Goal: Information Seeking & Learning: Learn about a topic

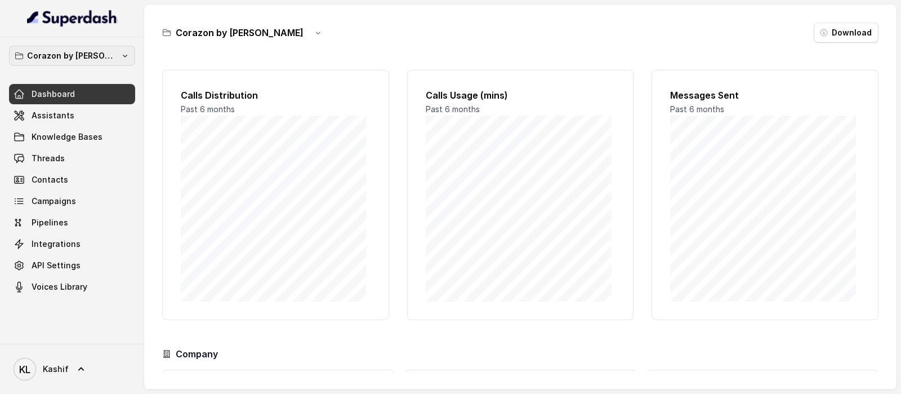
click at [61, 61] on p "Corazon by [PERSON_NAME]" at bounding box center [72, 56] width 90 height 14
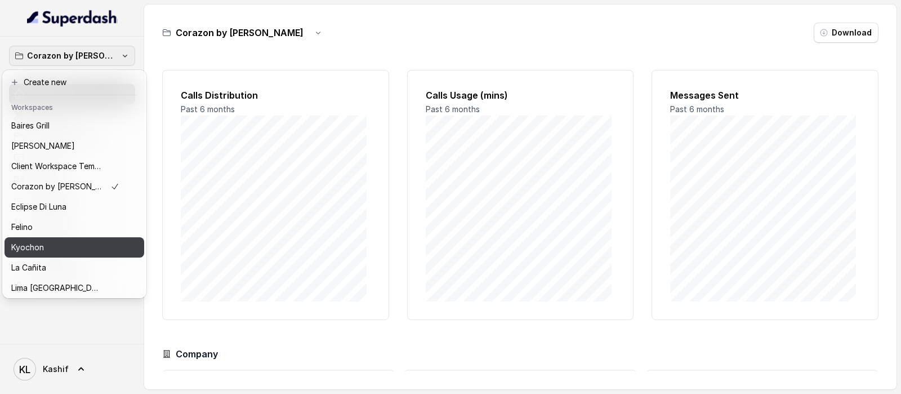
scroll to position [175, 0]
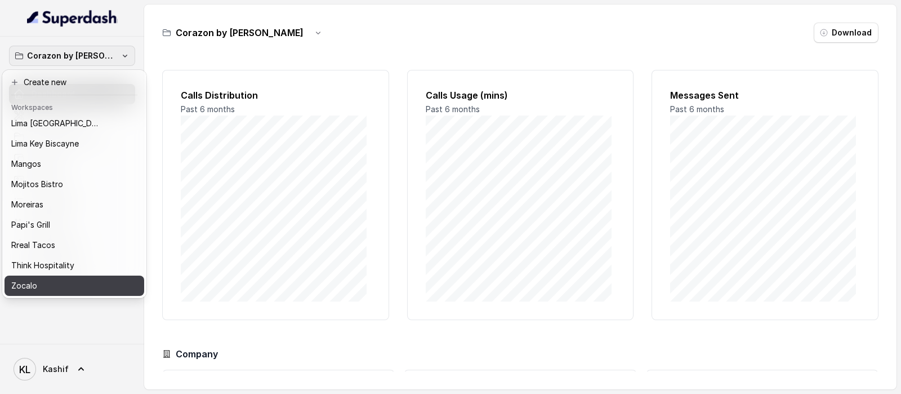
click at [97, 279] on div "Zocalo" at bounding box center [65, 286] width 108 height 14
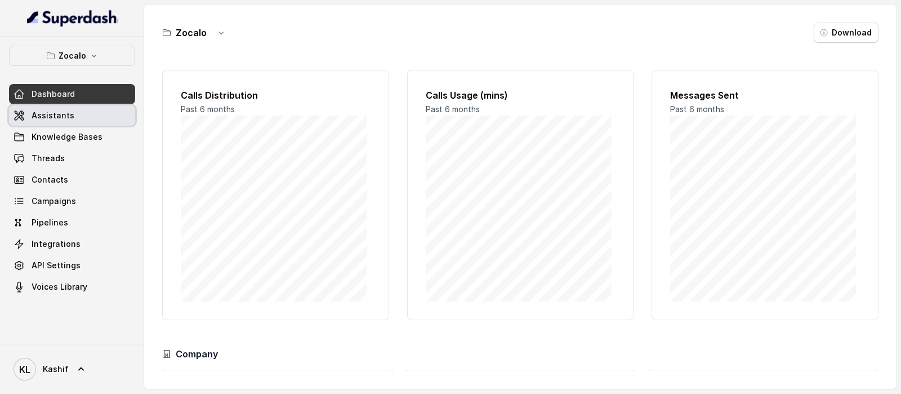
click at [101, 118] on link "Assistants" at bounding box center [72, 115] width 126 height 20
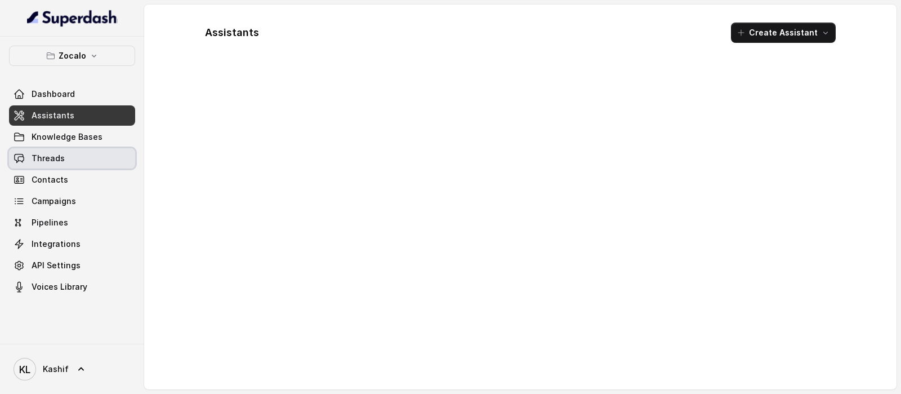
click at [102, 159] on link "Threads" at bounding box center [72, 158] width 126 height 20
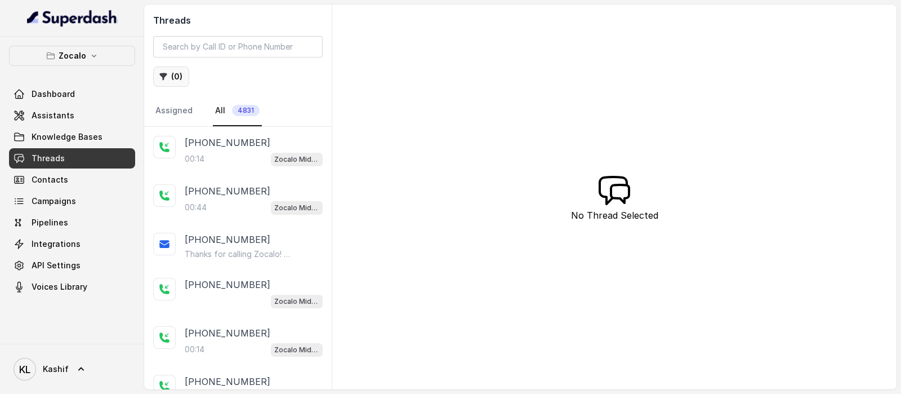
click at [177, 78] on button "( 0 )" at bounding box center [171, 76] width 36 height 20
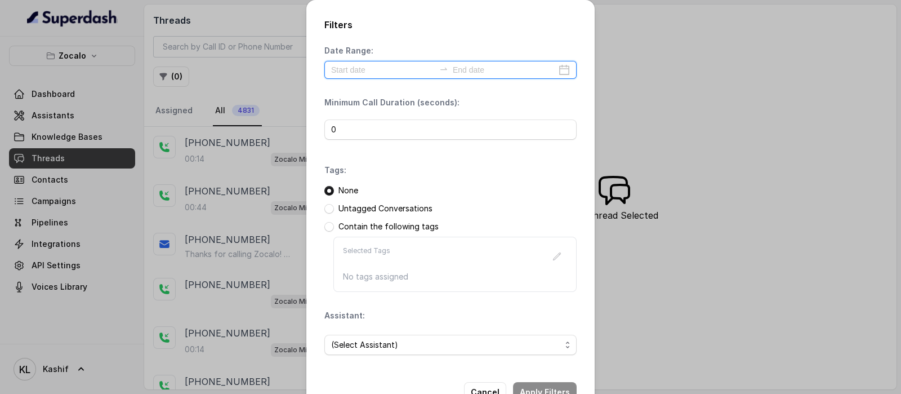
click at [377, 72] on input at bounding box center [383, 70] width 104 height 12
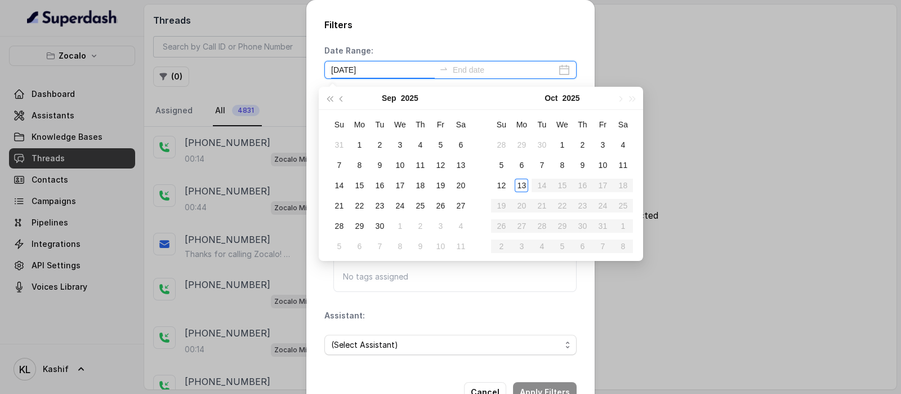
type input "[DATE]"
click at [628, 164] on div "11" at bounding box center [623, 165] width 14 height 14
type input "[DATE]"
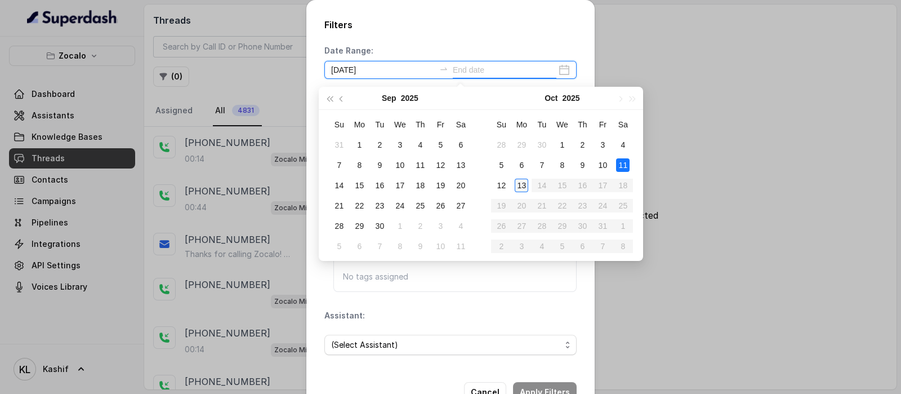
type input "[DATE]"
click at [521, 186] on div "13" at bounding box center [522, 185] width 14 height 14
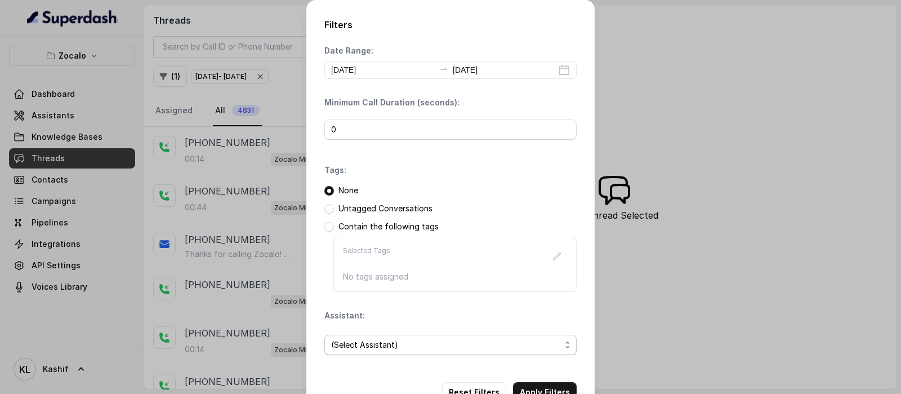
click at [430, 338] on span "(Select Assistant)" at bounding box center [446, 345] width 230 height 14
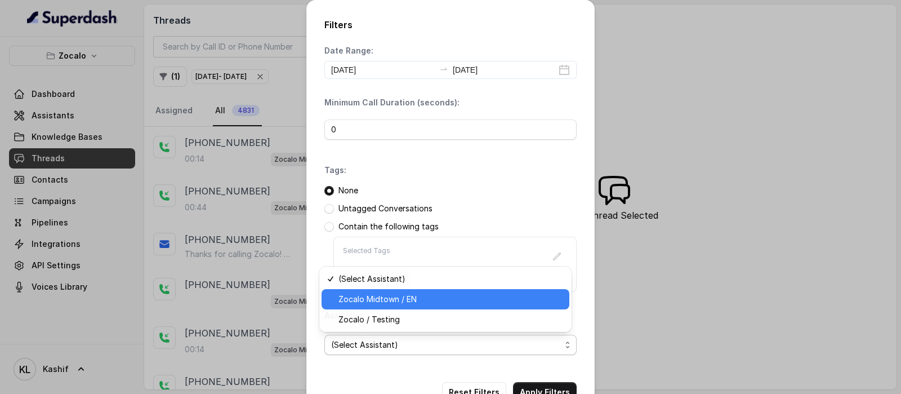
click at [417, 302] on span "Zocalo Midtown / EN" at bounding box center [450, 299] width 224 height 14
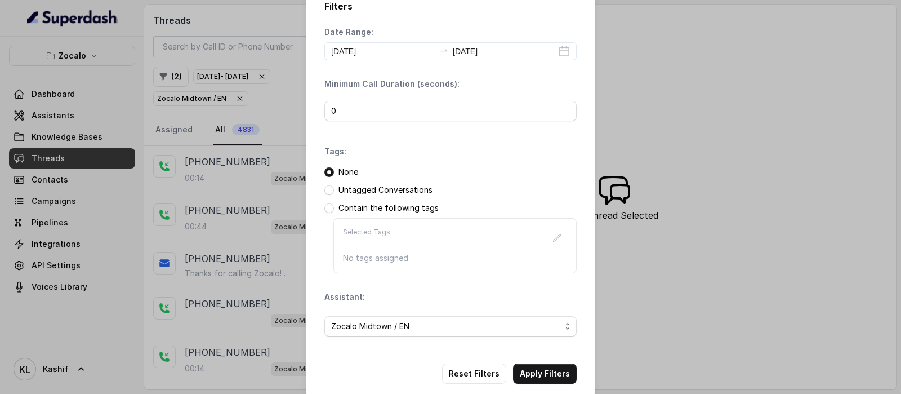
scroll to position [34, 0]
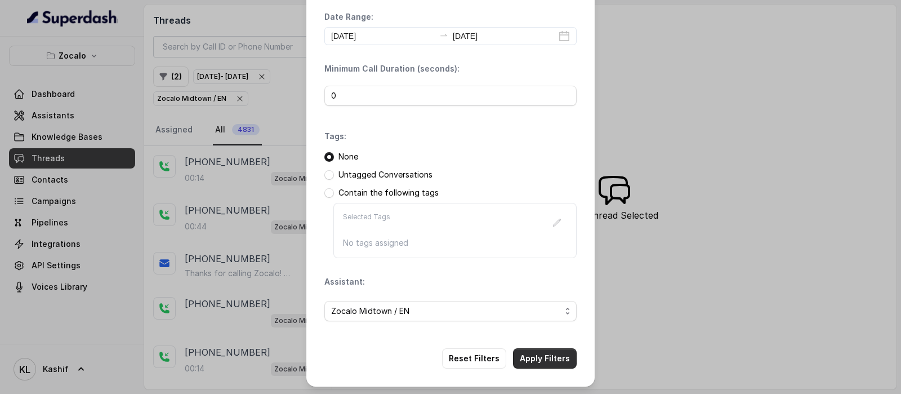
click at [535, 348] on button "Apply Filters" at bounding box center [545, 358] width 64 height 20
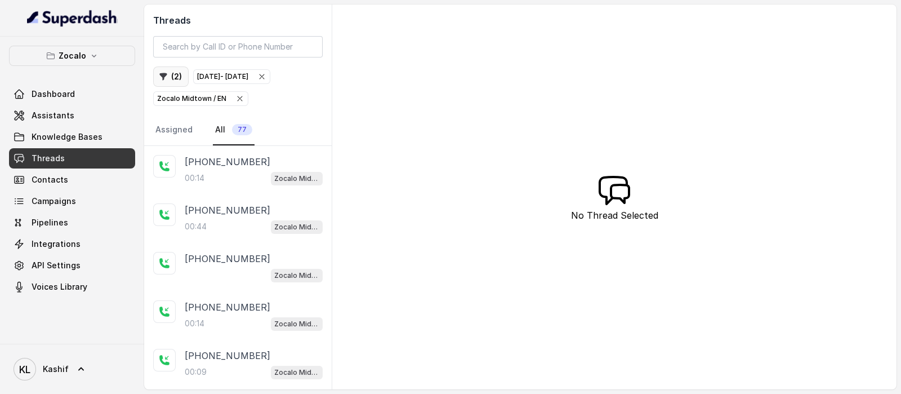
click at [162, 77] on icon "button" at bounding box center [163, 76] width 9 height 9
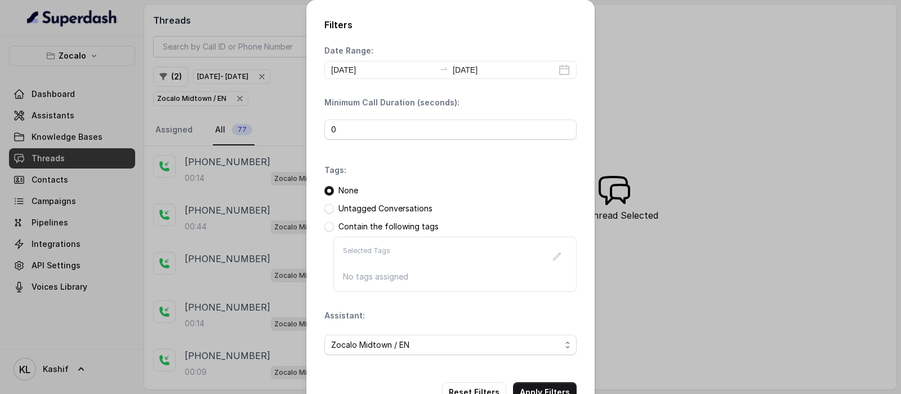
scroll to position [34, 0]
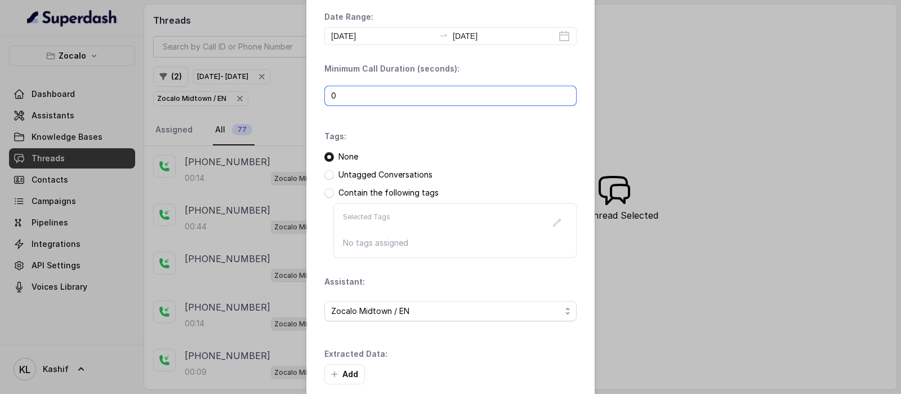
click at [372, 96] on input "0" at bounding box center [450, 96] width 252 height 20
drag, startPoint x: 380, startPoint y: 96, endPoint x: 304, endPoint y: 104, distance: 76.4
click at [306, 104] on div "Filters Date Range: [DATE] [DATE] Minimum Call Duration (seconds): 0 Tags: None…" at bounding box center [450, 203] width 288 height 474
type input "40"
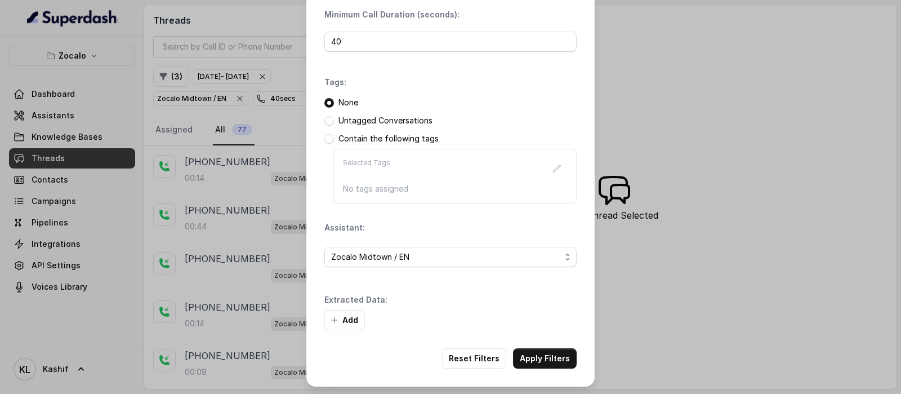
click at [533, 341] on div "Filters Date Range: [DATE] [DATE] Minimum Call Duration (seconds): 40 Tags: Non…" at bounding box center [450, 149] width 288 height 474
click at [533, 348] on button "Apply Filters" at bounding box center [545, 358] width 64 height 20
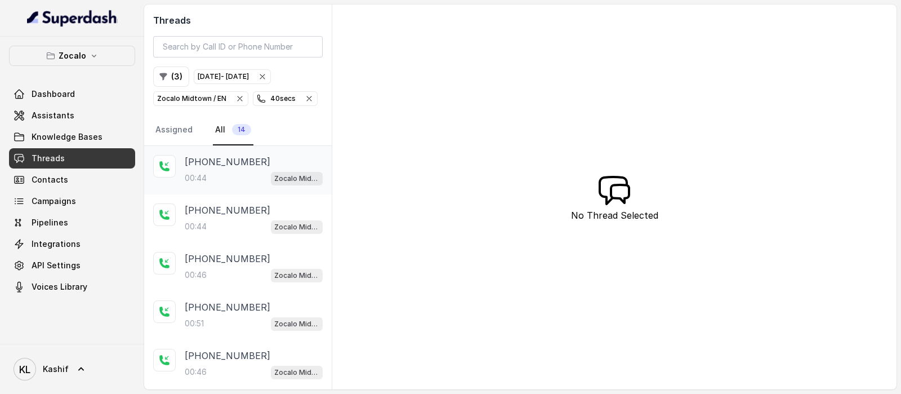
click at [206, 176] on p "00:44" at bounding box center [196, 177] width 22 height 11
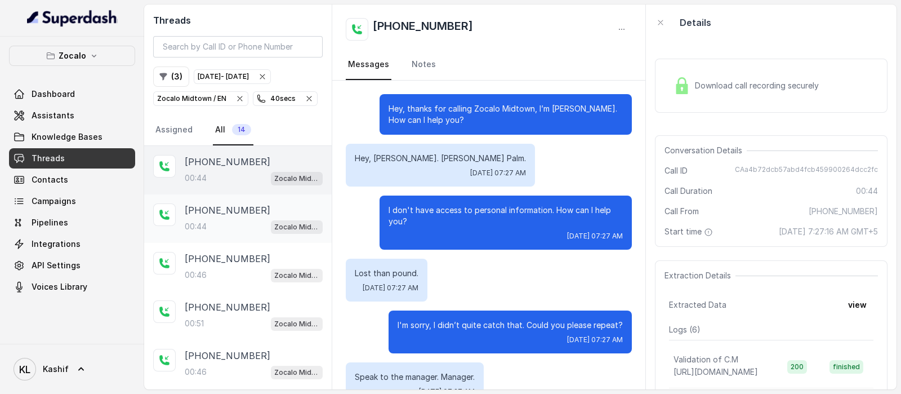
click at [228, 200] on div "[PHONE_NUMBER]:44 Zocalo Midtown / EN" at bounding box center [237, 218] width 187 height 48
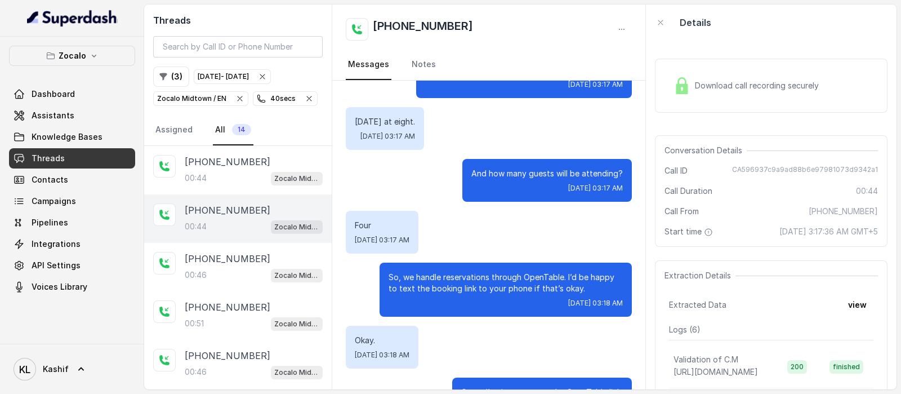
scroll to position [184, 0]
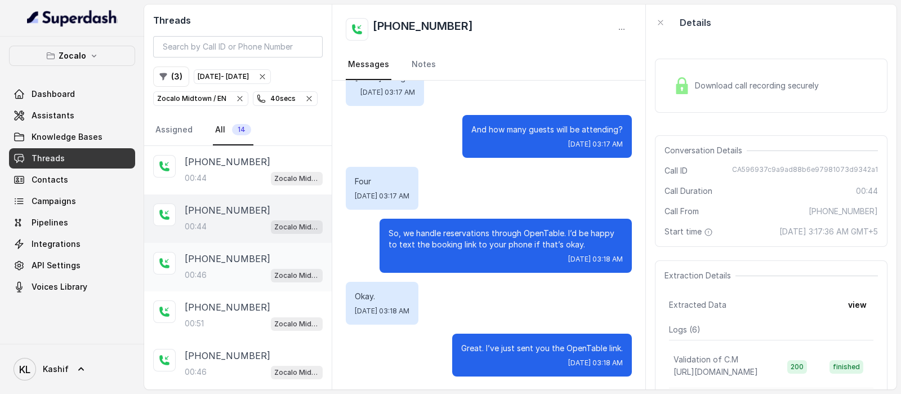
click at [227, 259] on p "[PHONE_NUMBER]" at bounding box center [228, 259] width 86 height 14
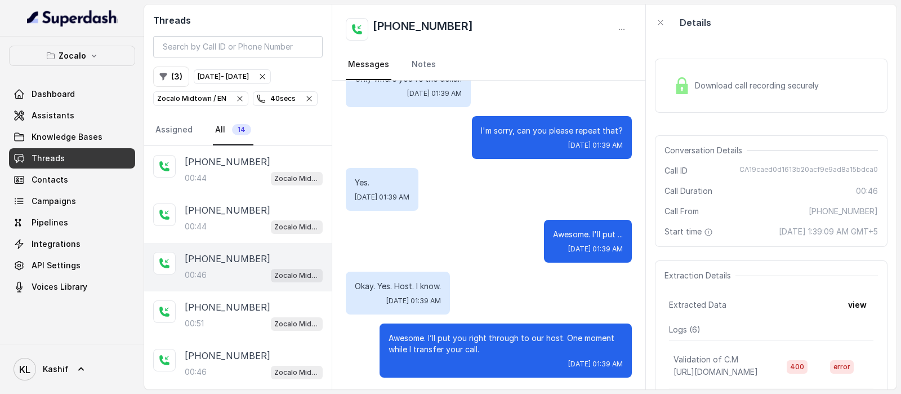
scroll to position [529, 0]
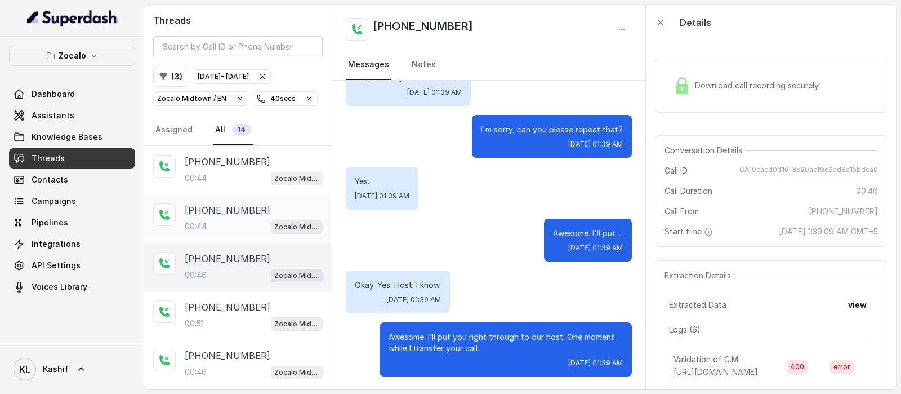
click at [225, 227] on div "00:44 Zocalo Midtown / EN" at bounding box center [254, 226] width 138 height 15
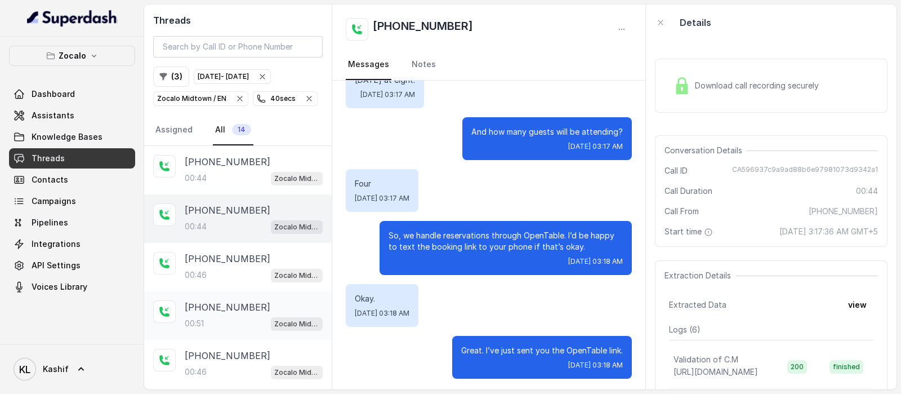
scroll to position [184, 0]
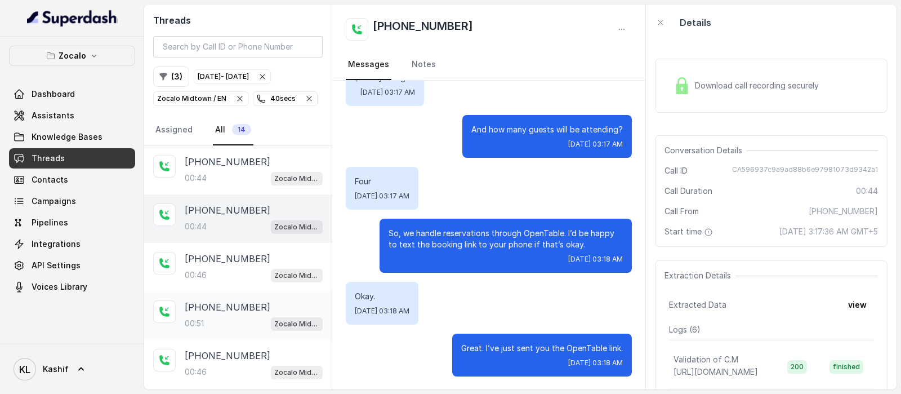
click at [189, 310] on p "[PHONE_NUMBER]" at bounding box center [228, 307] width 86 height 14
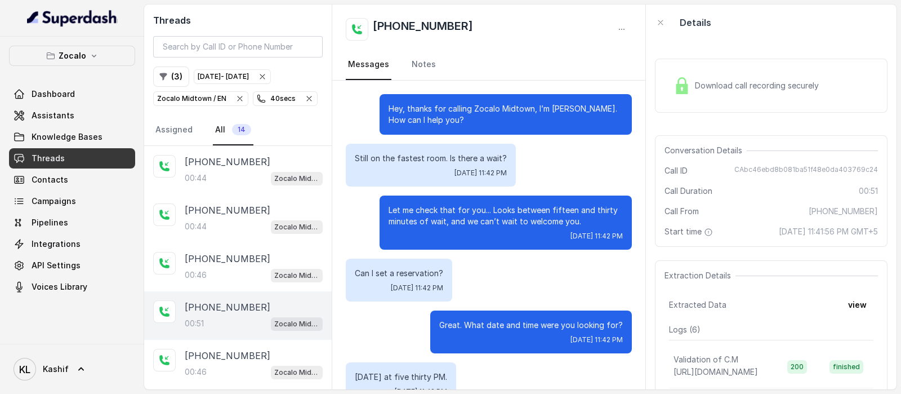
scroll to position [247, 0]
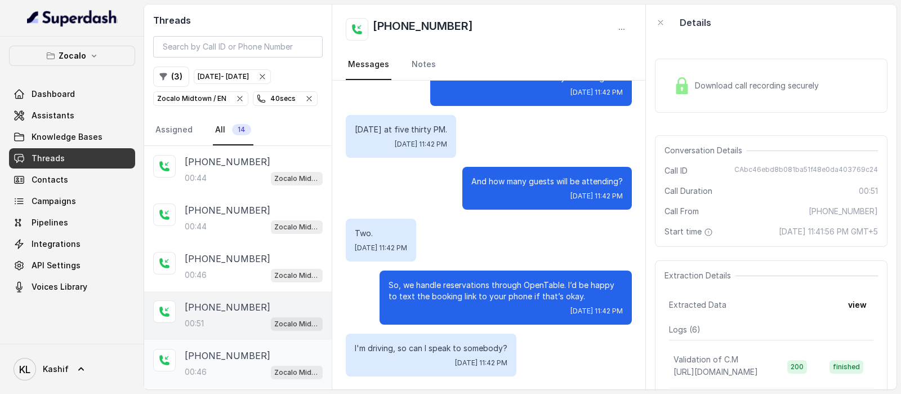
click at [219, 367] on div "00:46 Zocalo Midtown / EN" at bounding box center [254, 371] width 138 height 15
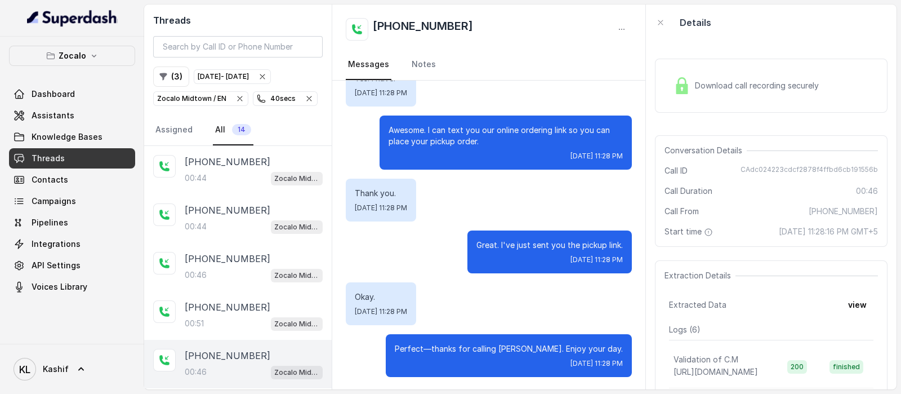
scroll to position [281, 0]
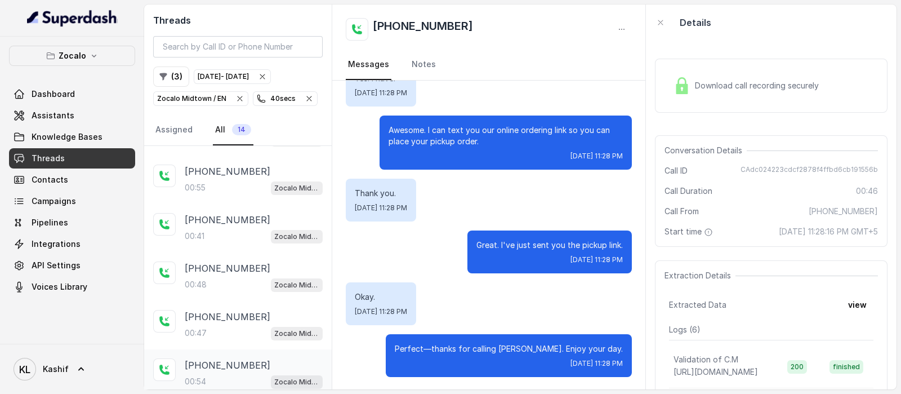
click at [205, 349] on div "[PHONE_NUMBER]:54 Zocalo Midtown / EN" at bounding box center [237, 373] width 187 height 48
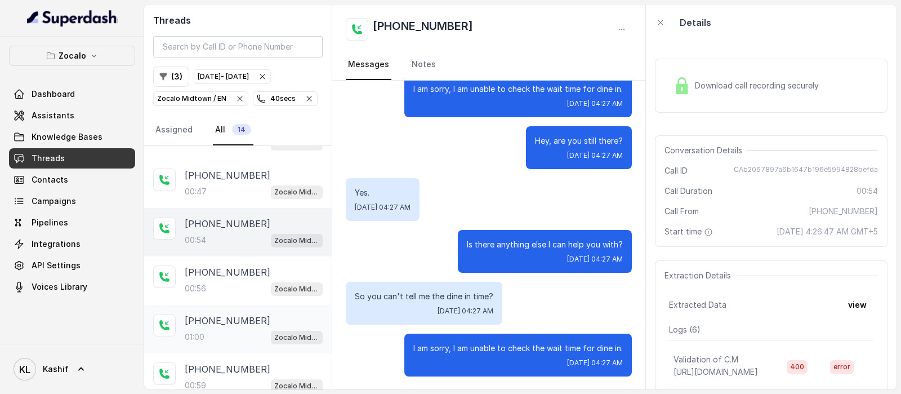
scroll to position [428, 0]
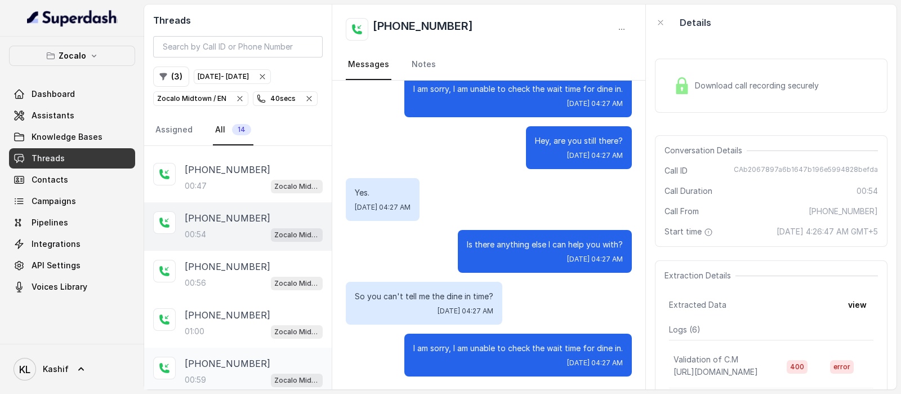
click at [210, 356] on p "[PHONE_NUMBER]" at bounding box center [228, 363] width 86 height 14
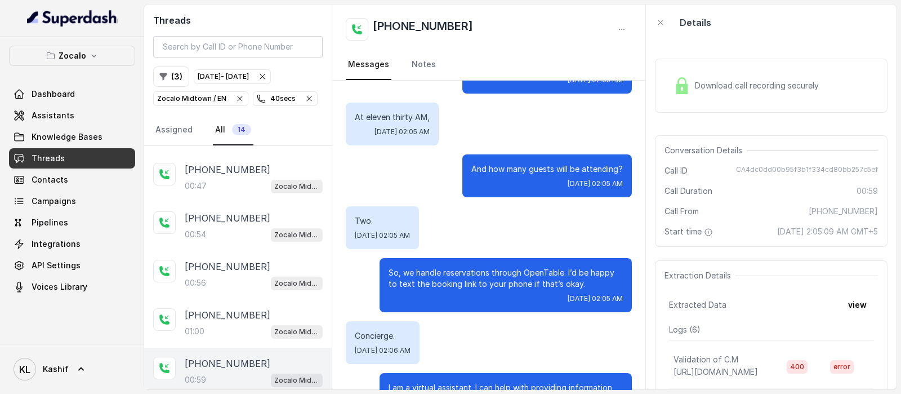
scroll to position [403, 0]
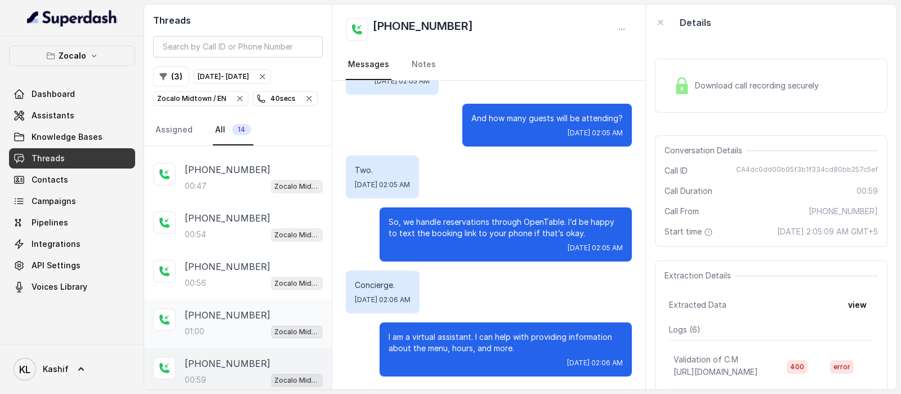
click at [222, 308] on p "[PHONE_NUMBER]" at bounding box center [228, 315] width 86 height 14
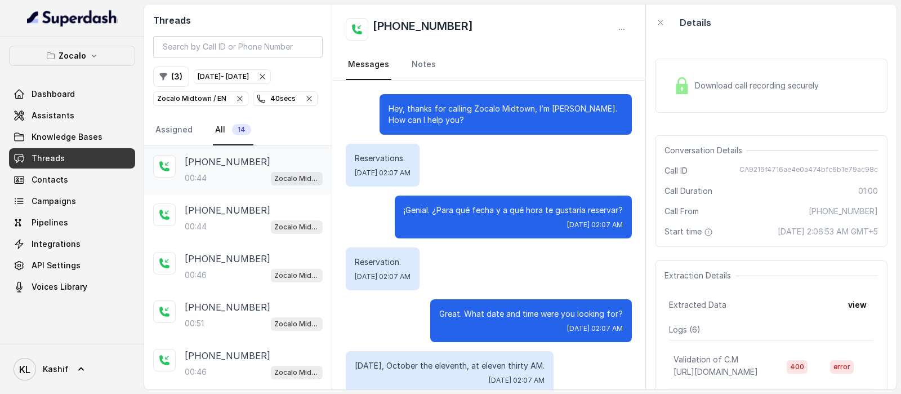
click at [234, 176] on div "00:44 Zocalo Midtown / EN" at bounding box center [254, 178] width 138 height 15
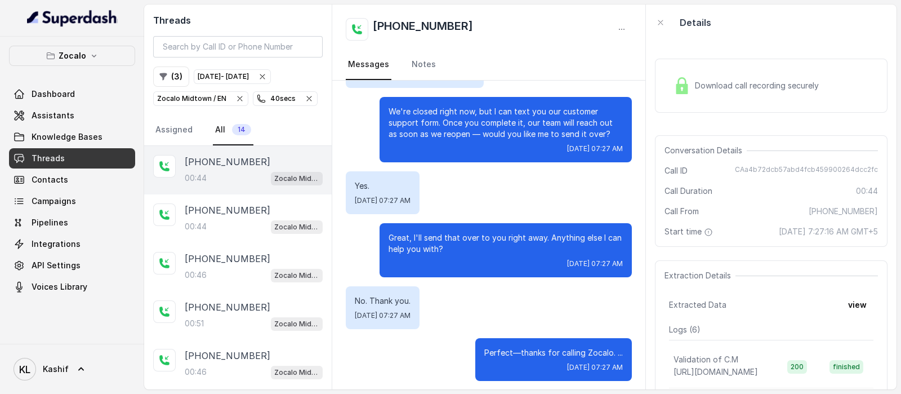
scroll to position [321, 0]
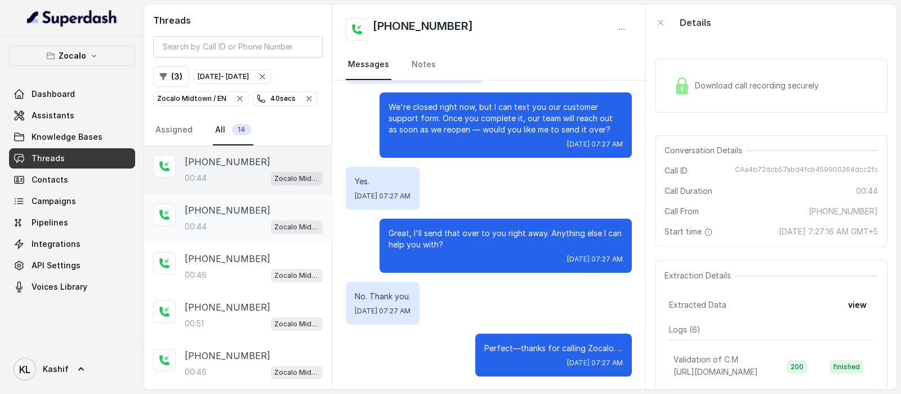
click at [221, 216] on div "[PHONE_NUMBER]:44 Zocalo Midtown / EN" at bounding box center [254, 218] width 138 height 30
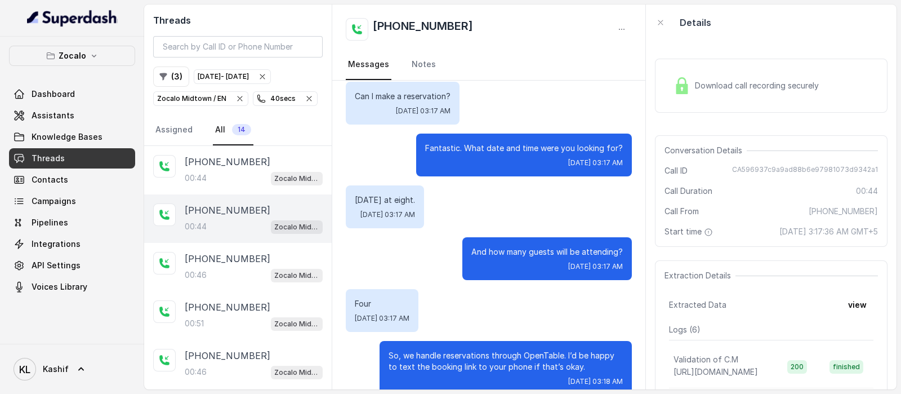
scroll to position [184, 0]
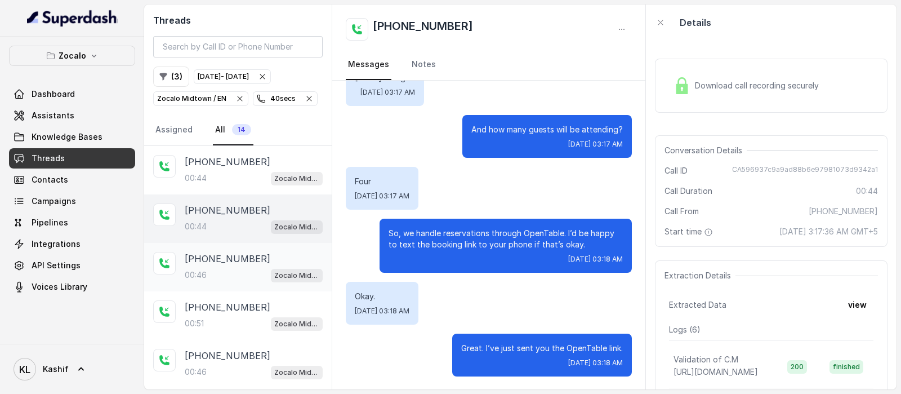
click at [217, 258] on p "[PHONE_NUMBER]" at bounding box center [228, 259] width 86 height 14
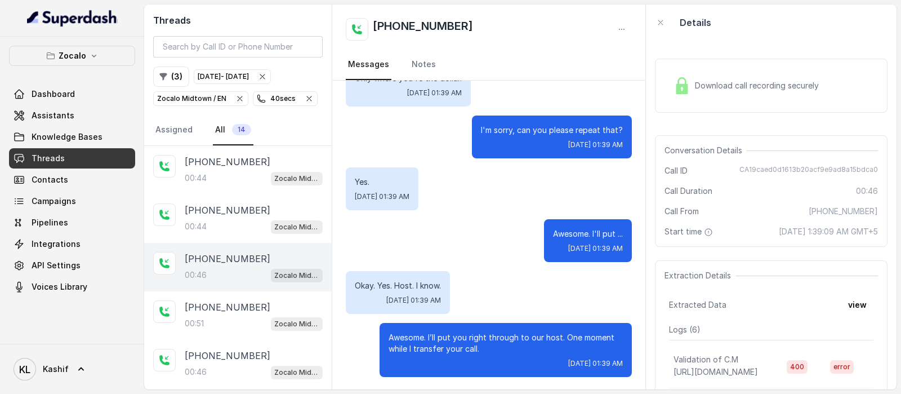
scroll to position [529, 0]
click at [217, 302] on p "[PHONE_NUMBER]" at bounding box center [228, 307] width 86 height 14
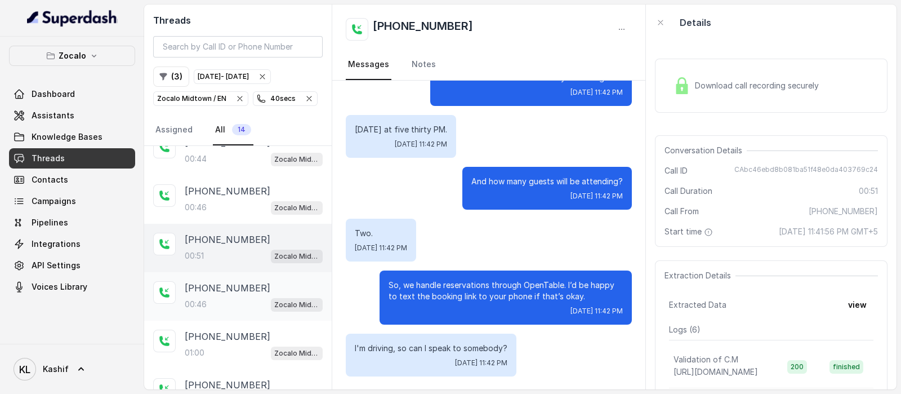
scroll to position [70, 0]
click at [235, 285] on p "[PHONE_NUMBER]" at bounding box center [228, 286] width 86 height 14
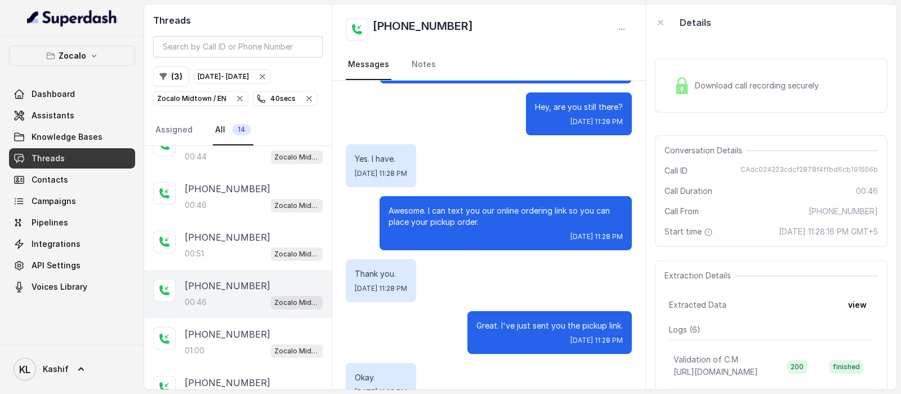
scroll to position [132, 0]
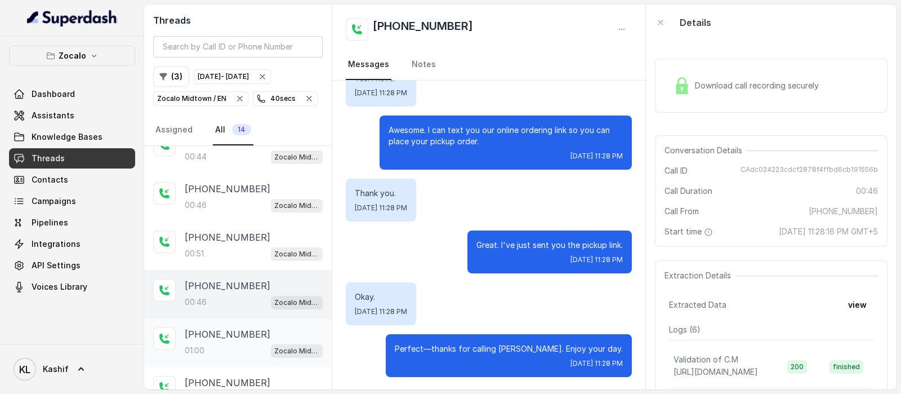
click at [244, 336] on p "[PHONE_NUMBER]" at bounding box center [228, 334] width 86 height 14
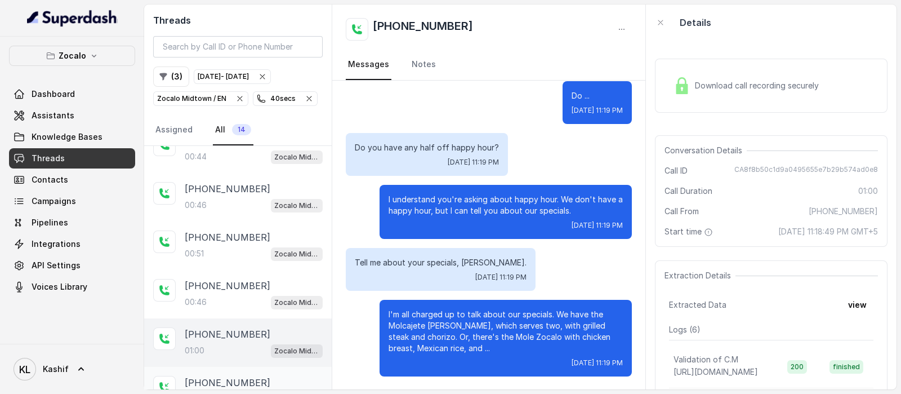
scroll to position [140, 0]
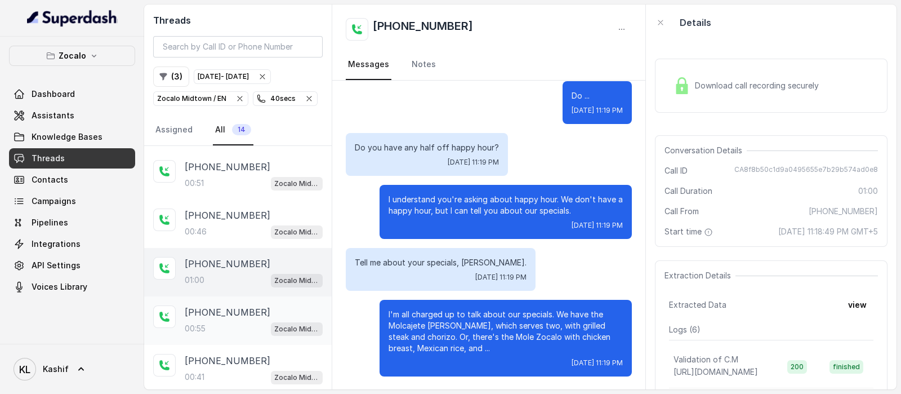
click at [225, 296] on div "[PHONE_NUMBER]:55 Zocalo Midtown / EN" at bounding box center [237, 320] width 187 height 48
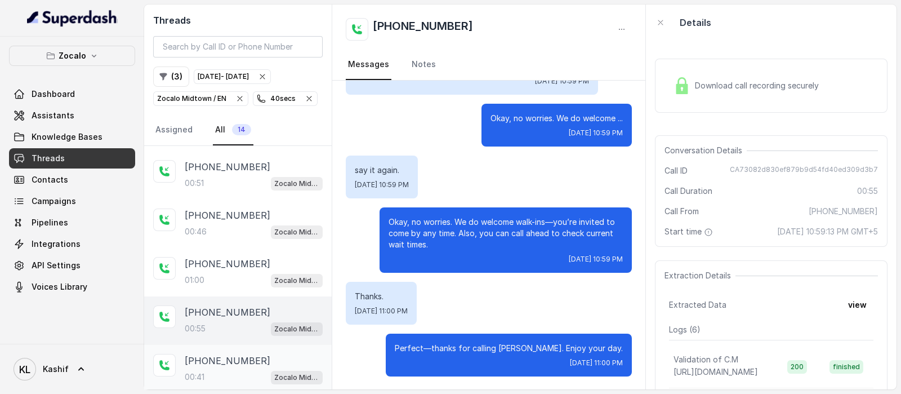
scroll to position [211, 0]
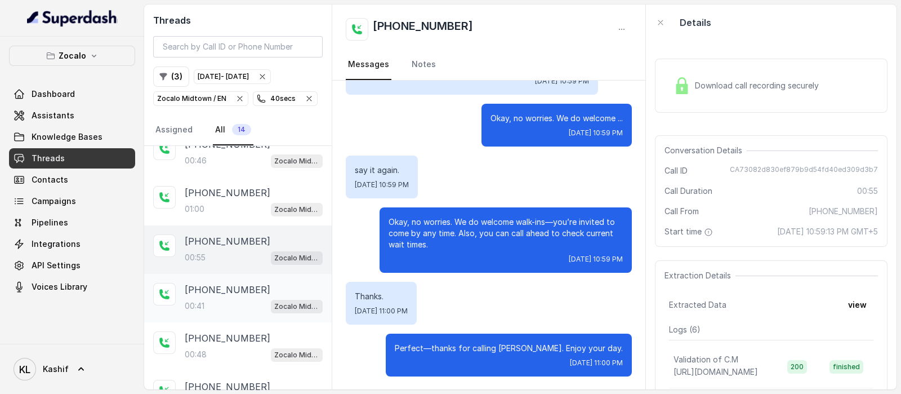
click at [240, 289] on p "[PHONE_NUMBER]" at bounding box center [228, 290] width 86 height 14
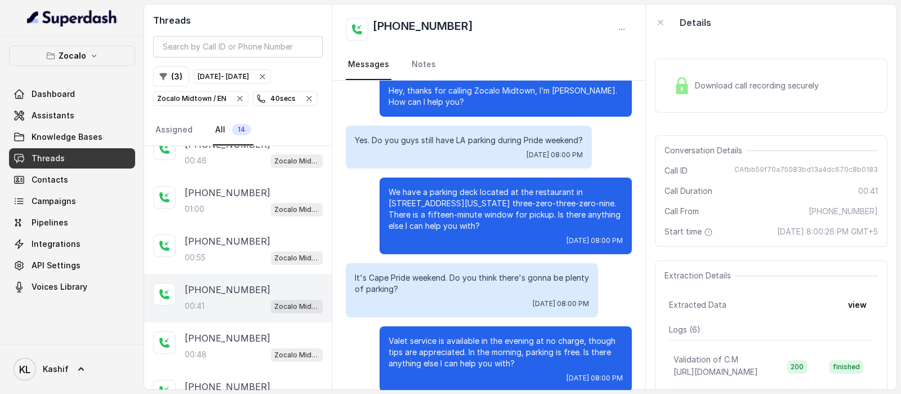
scroll to position [33, 0]
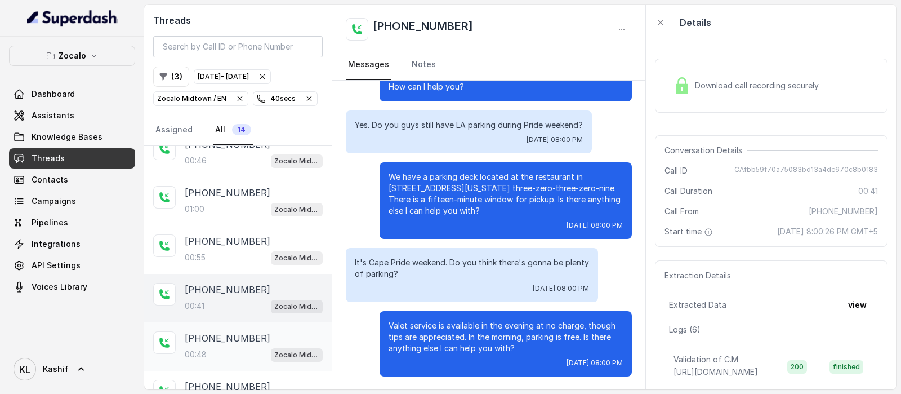
click at [208, 341] on div "[PHONE_NUMBER]:48 Zocalo Midtown / EN" at bounding box center [254, 346] width 138 height 30
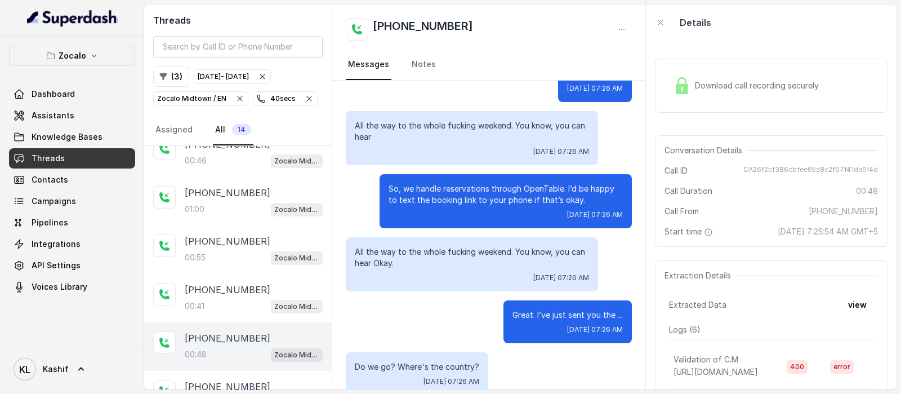
scroll to position [414, 0]
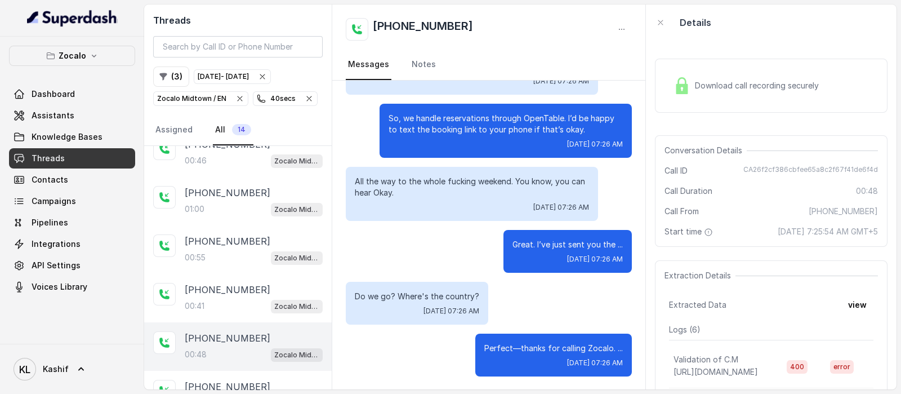
click at [245, 74] on div "[DATE] - [DATE]" at bounding box center [223, 76] width 51 height 11
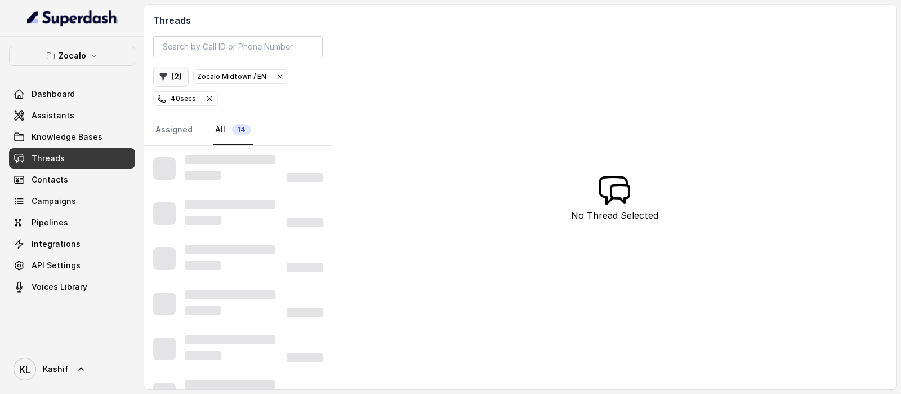
click at [172, 77] on button "( 2 )" at bounding box center [170, 76] width 35 height 20
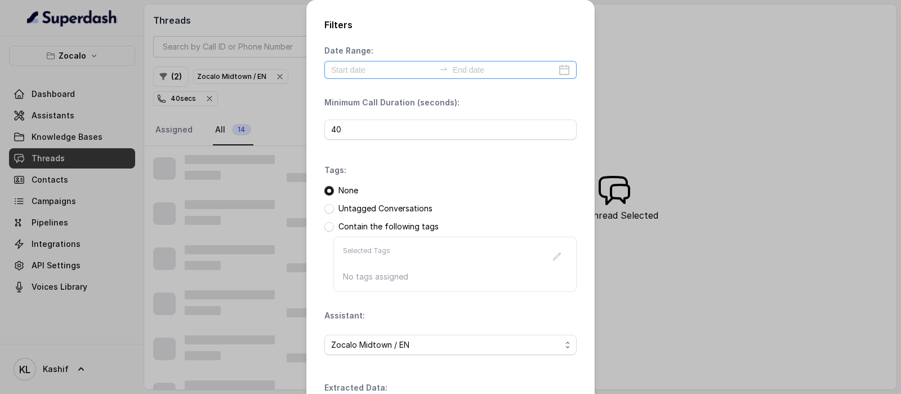
click at [439, 65] on icon "swap-right" at bounding box center [443, 68] width 9 height 9
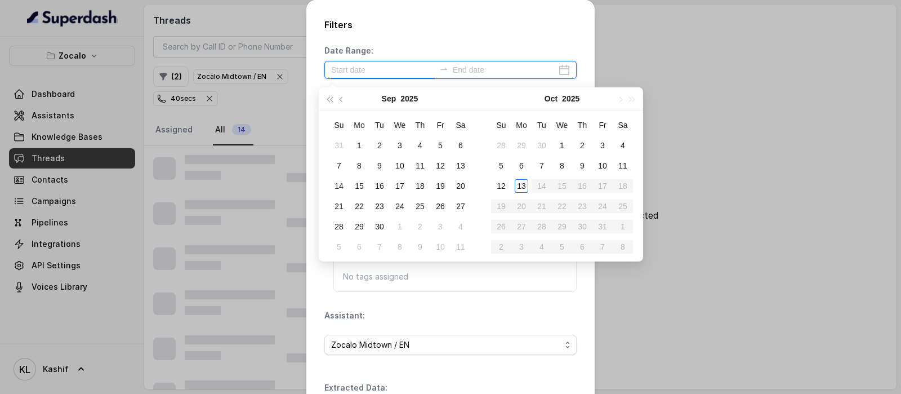
click at [419, 72] on input at bounding box center [383, 70] width 104 height 12
type input "[DATE]"
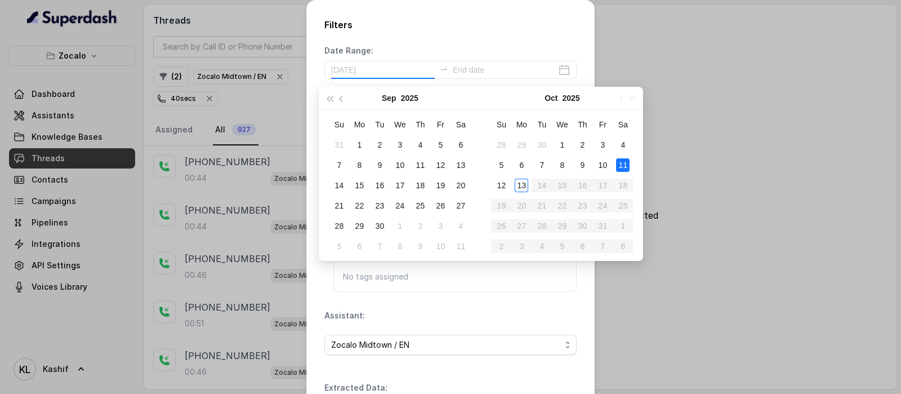
click at [628, 165] on div "11" at bounding box center [623, 165] width 14 height 14
type input "[DATE]"
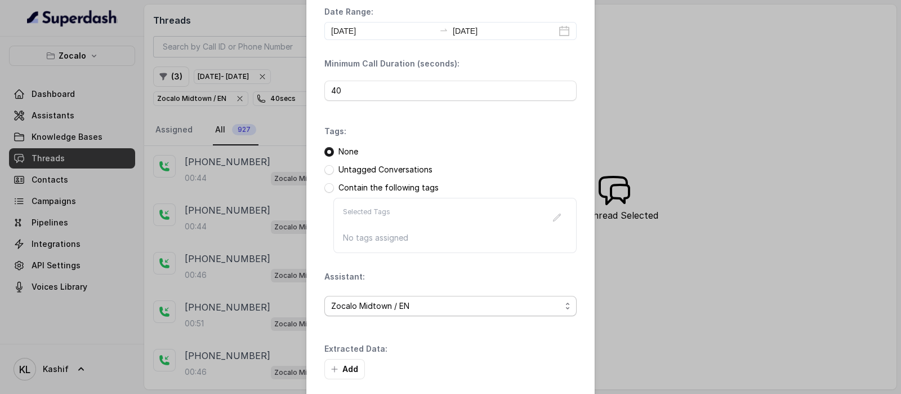
scroll to position [88, 0]
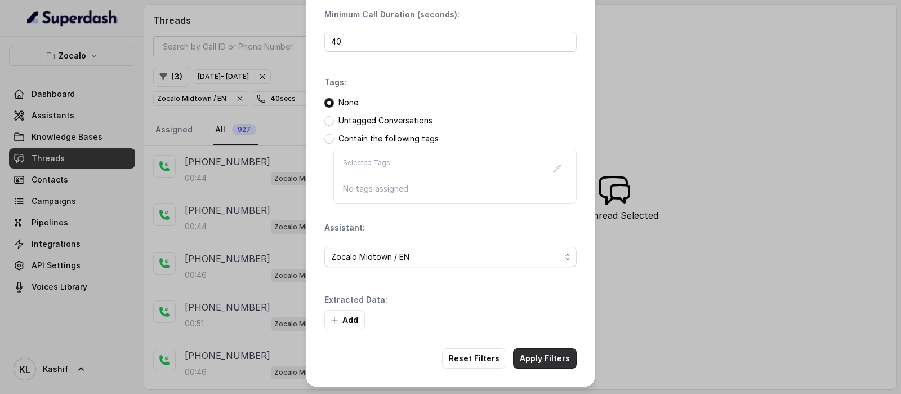
click at [515, 349] on button "Apply Filters" at bounding box center [545, 358] width 64 height 20
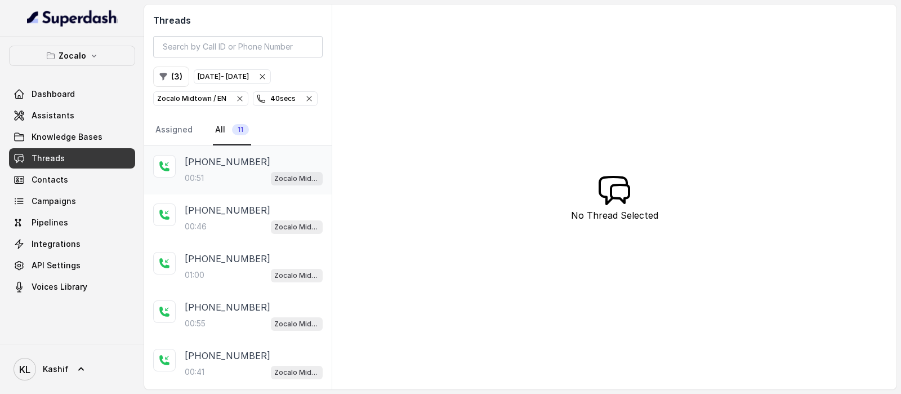
click at [233, 179] on div "00:51 Zocalo Midtown / EN" at bounding box center [254, 178] width 138 height 15
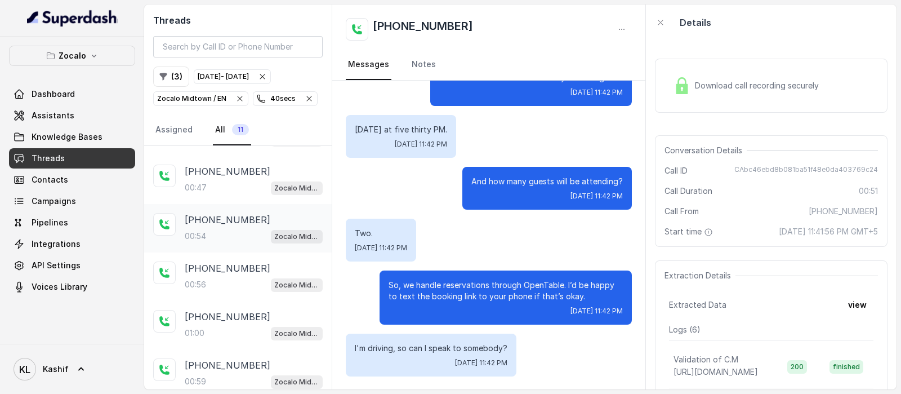
scroll to position [284, 0]
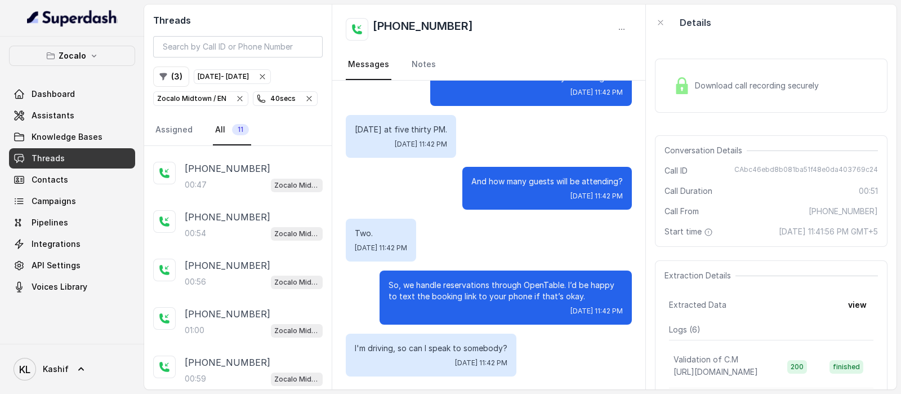
click at [233, 390] on main "Threads ( 3 ) [DATE] - [DATE] Zocalo Midtown / EN 40 secs Assigned All 11 [PHON…" at bounding box center [450, 197] width 901 height 394
click at [233, 379] on div "00:59 Zocalo Midtown / EN" at bounding box center [254, 378] width 138 height 15
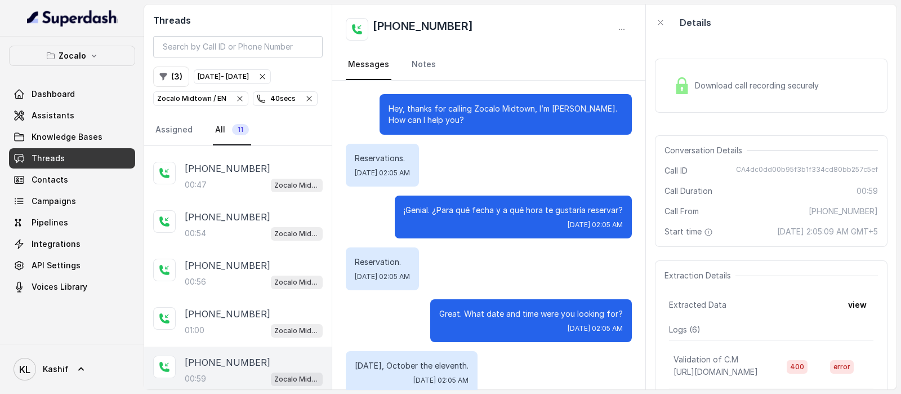
scroll to position [403, 0]
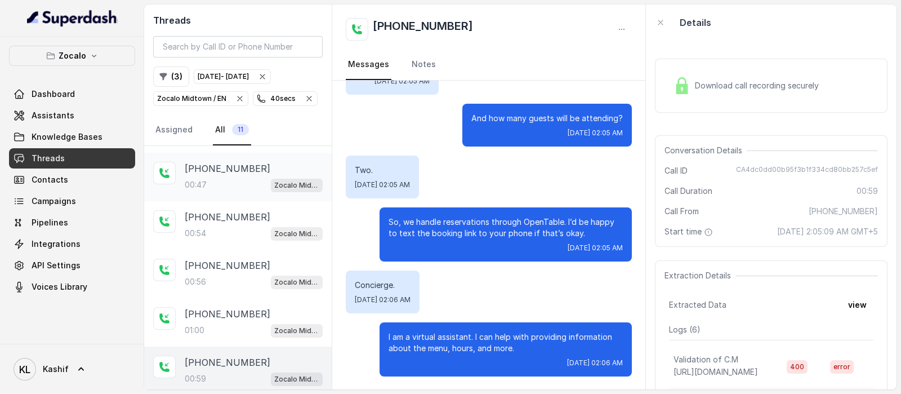
click at [217, 166] on p "[PHONE_NUMBER]" at bounding box center [228, 169] width 86 height 14
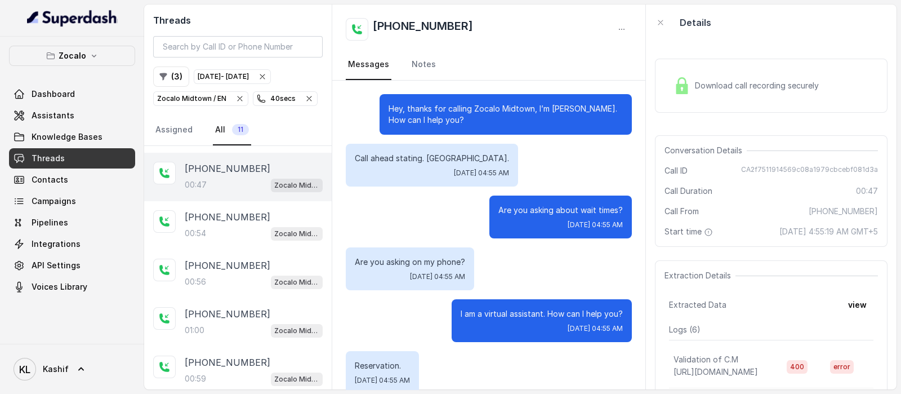
scroll to position [391, 0]
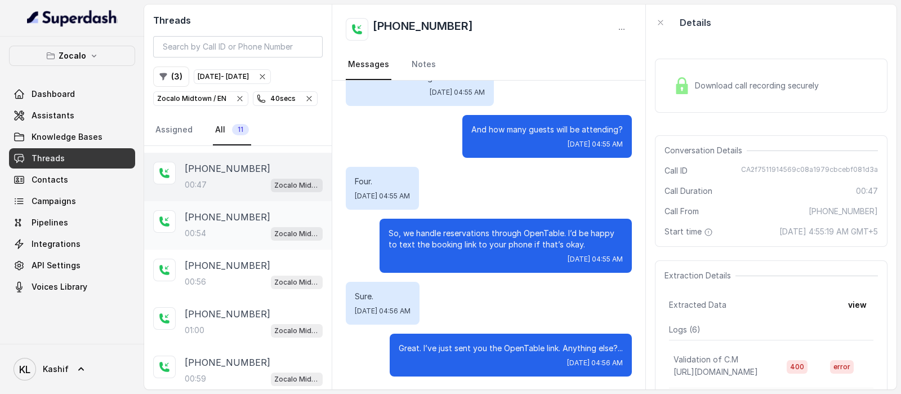
click at [221, 210] on p "[PHONE_NUMBER]" at bounding box center [228, 217] width 86 height 14
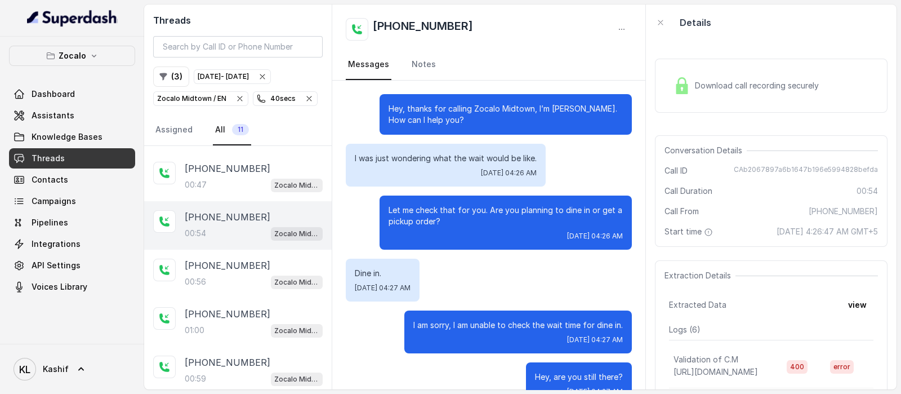
scroll to position [236, 0]
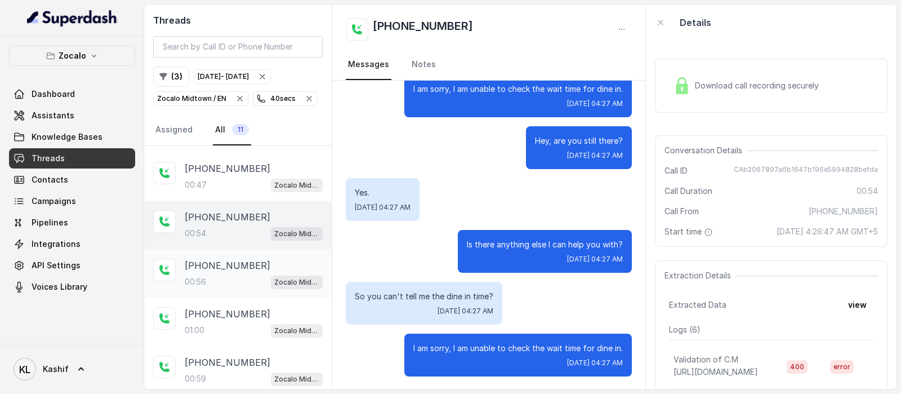
click at [222, 258] on p "[PHONE_NUMBER]" at bounding box center [228, 265] width 86 height 14
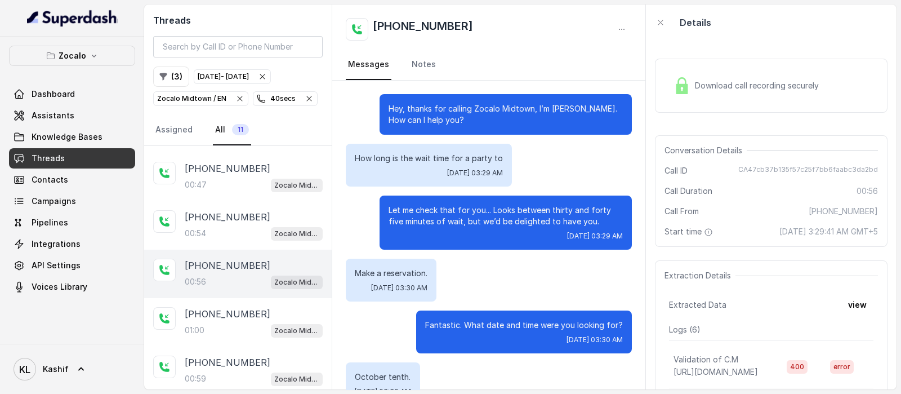
scroll to position [403, 0]
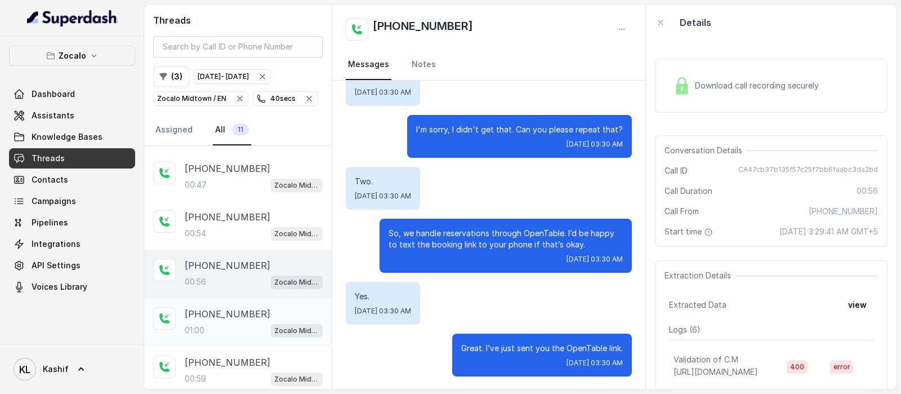
click at [226, 323] on div "01:00 Zocalo Midtown / EN" at bounding box center [254, 330] width 138 height 15
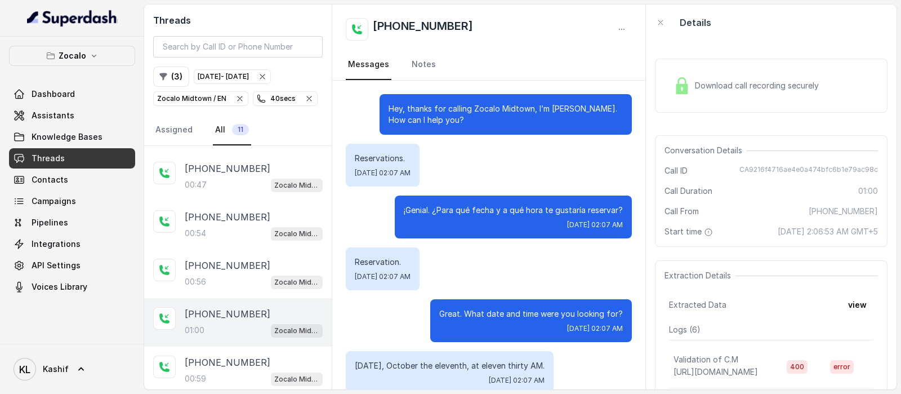
scroll to position [391, 0]
